Goal: Check status: Check status

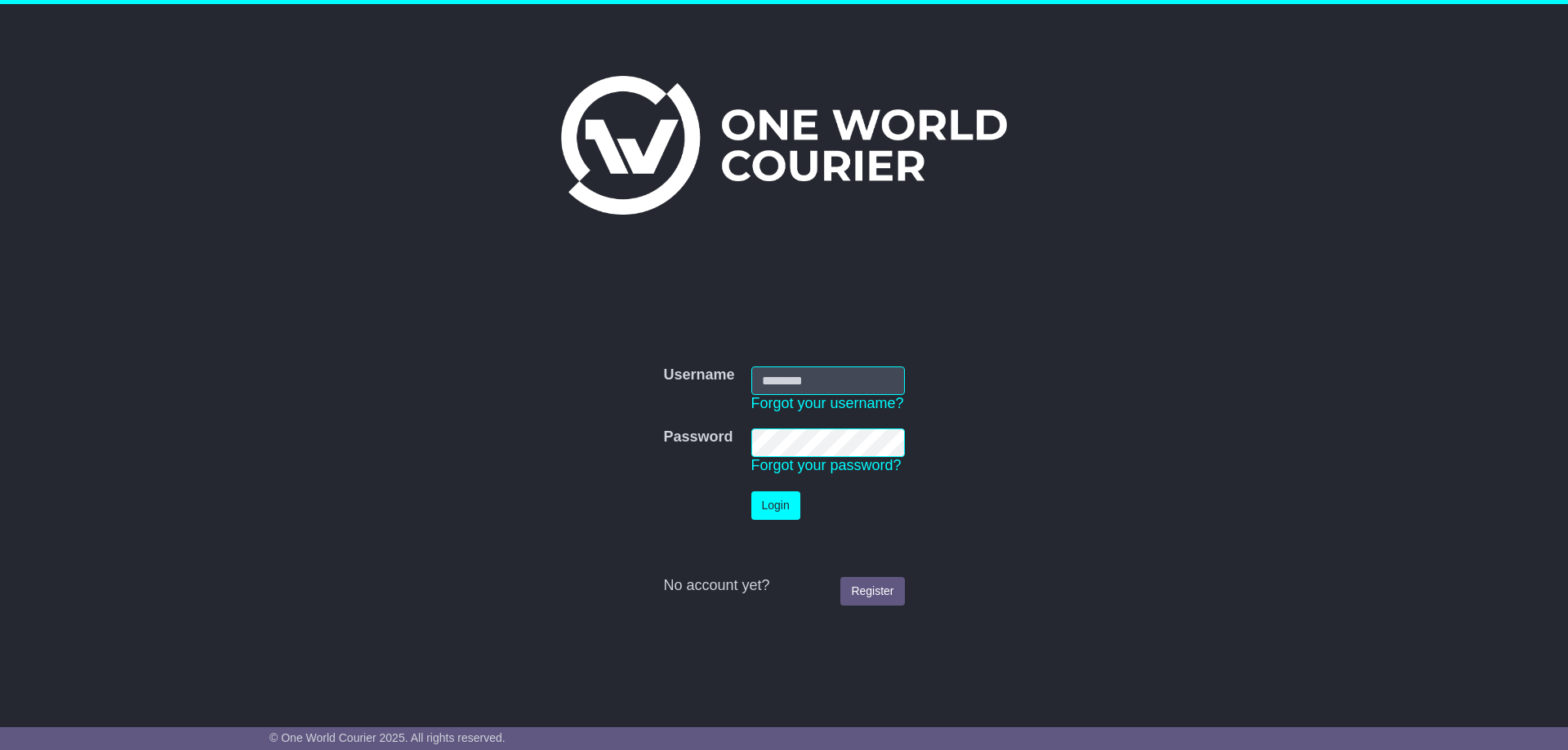
type input "**********"
click at [780, 511] on button "Login" at bounding box center [775, 505] width 49 height 28
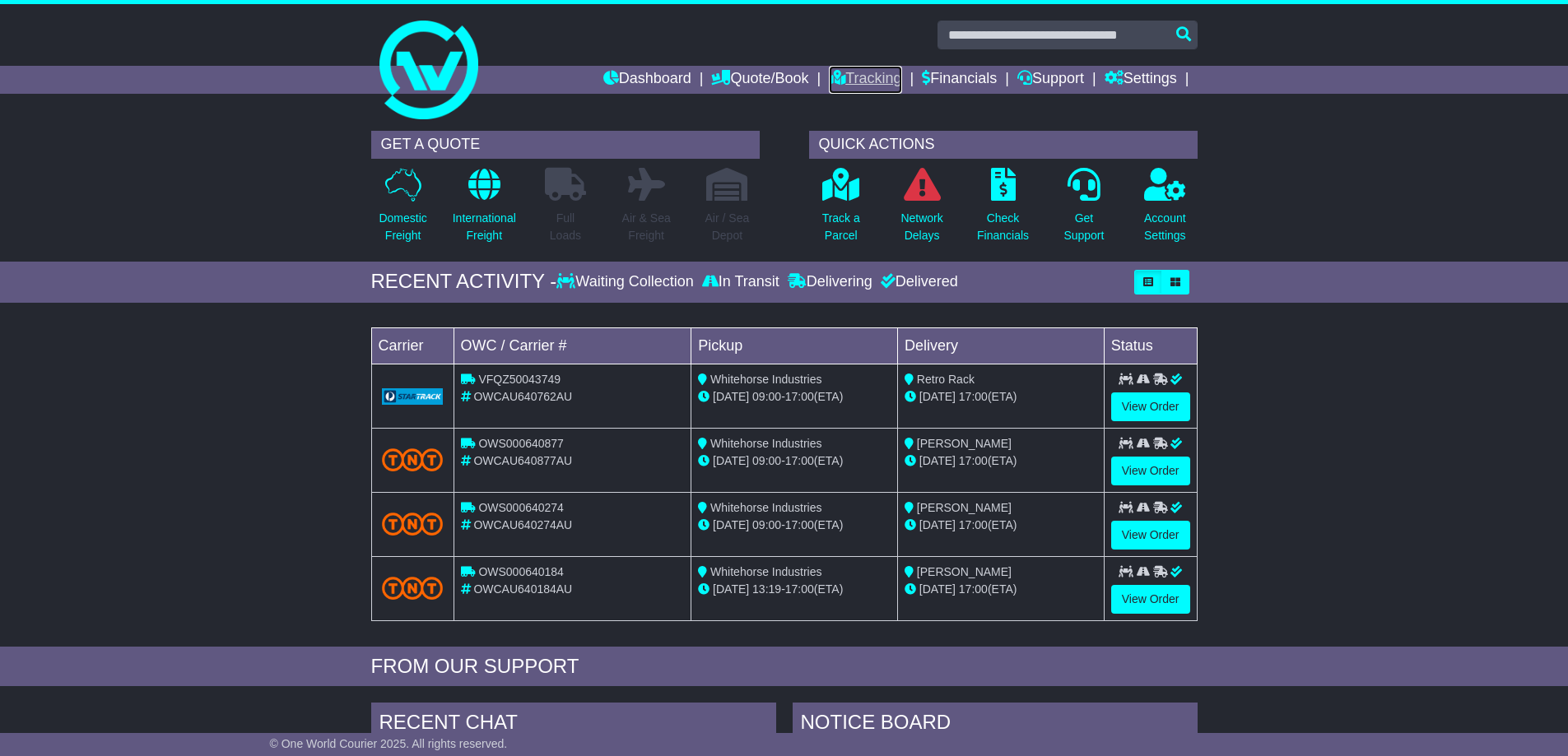
click at [895, 84] on link "Tracking" at bounding box center [865, 80] width 72 height 28
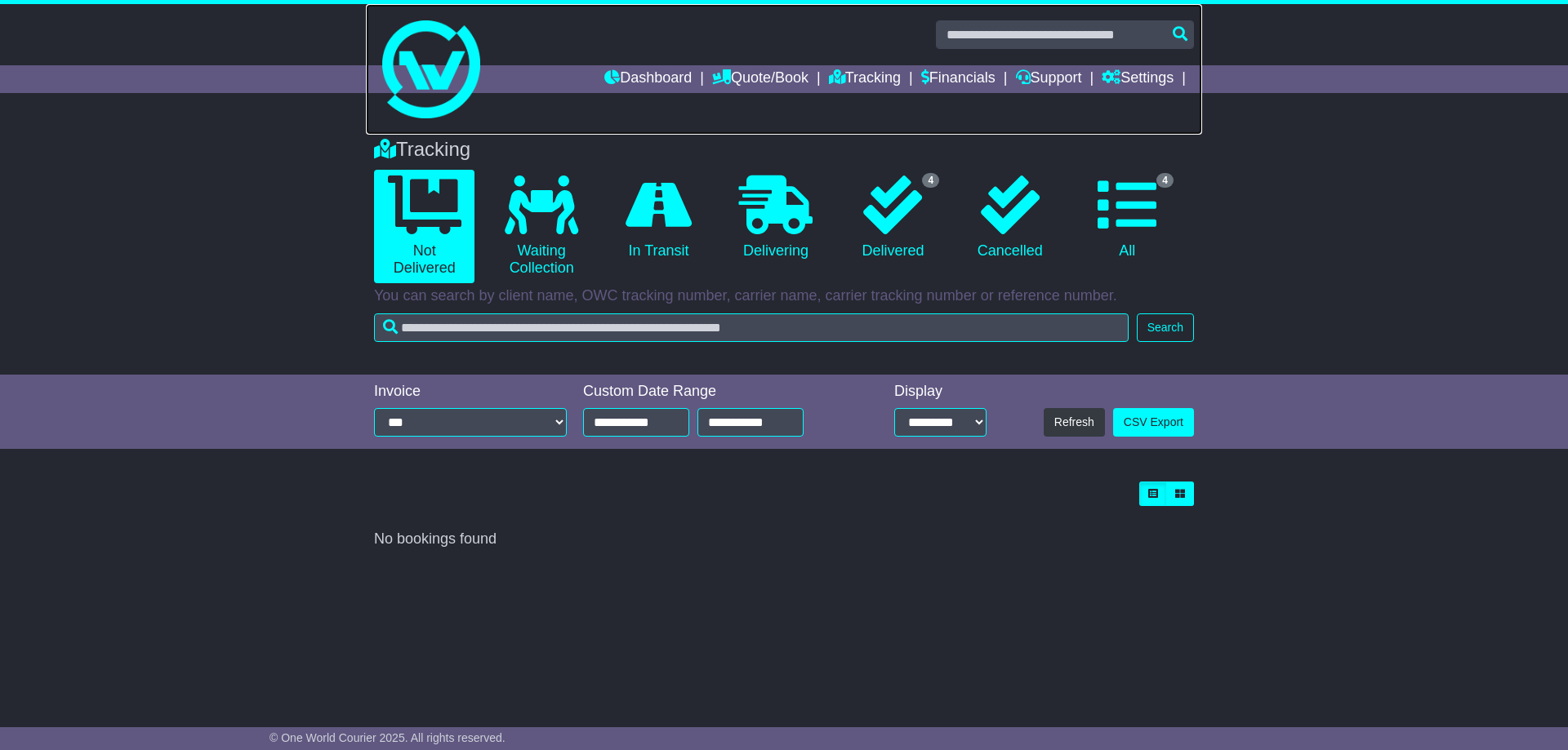
click at [427, 111] on img at bounding box center [431, 70] width 98 height 98
